Goal: Transaction & Acquisition: Purchase product/service

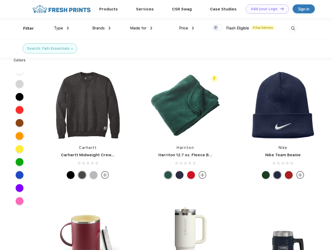
click at [265, 9] on link "Add your Logo Design Tool" at bounding box center [267, 8] width 43 height 9
click at [0, 0] on div "Design Tool" at bounding box center [0, 0] width 0 height 0
click at [280, 9] on link "Add your Logo Design Tool" at bounding box center [267, 8] width 43 height 9
click at [25, 28] on div "Filter" at bounding box center [28, 29] width 11 height 6
click at [62, 28] on span "Type" at bounding box center [58, 28] width 9 height 5
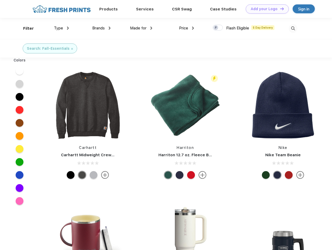
click at [101, 28] on span "Brands" at bounding box center [98, 28] width 13 height 5
click at [141, 28] on span "Made for" at bounding box center [138, 28] width 16 height 5
click at [187, 28] on span "Price" at bounding box center [183, 28] width 9 height 5
click at [218, 28] on div at bounding box center [218, 28] width 10 height 6
click at [216, 28] on input "checkbox" at bounding box center [214, 25] width 3 height 3
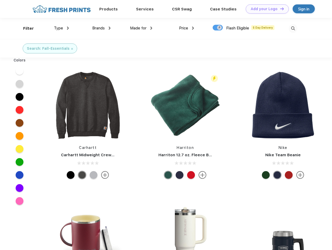
click at [293, 28] on img at bounding box center [293, 28] width 9 height 9
